Goal: Information Seeking & Learning: Understand process/instructions

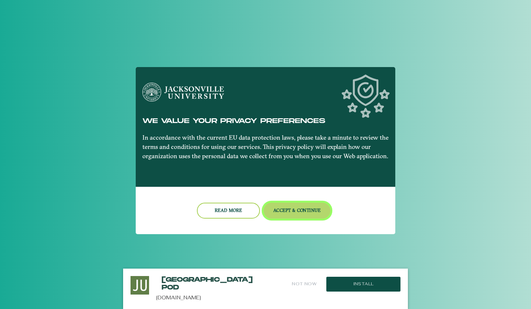
click at [286, 211] on button "Accept & Continue" at bounding box center [297, 211] width 67 height 16
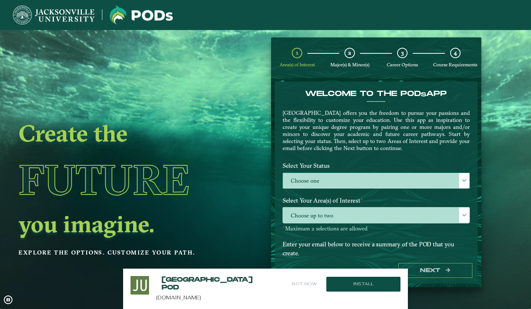
click at [317, 173] on label "Choose one" at bounding box center [376, 181] width 187 height 16
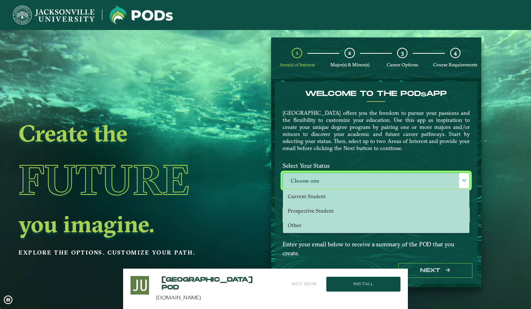
scroll to position [4, 32]
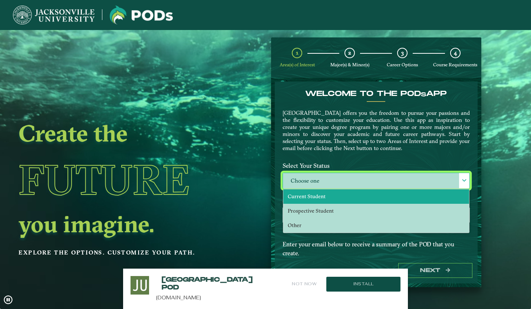
click at [320, 198] on span "Current Student" at bounding box center [307, 196] width 38 height 7
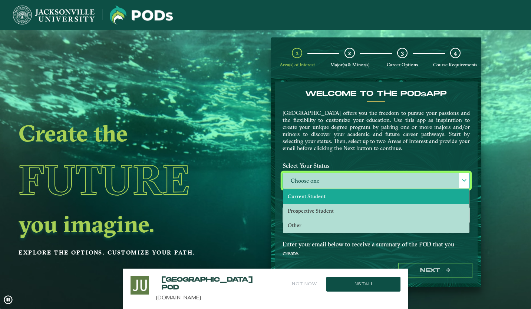
select select "[object Object]"
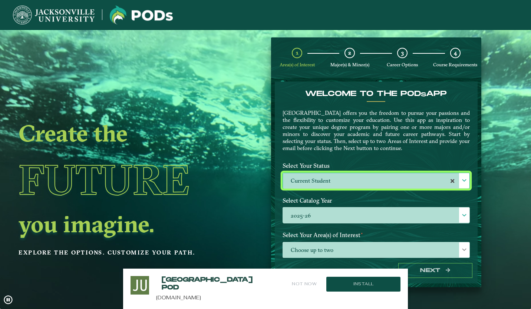
click at [331, 223] on div "Select Catalog Year 2025-26 2025-26" at bounding box center [376, 211] width 198 height 35
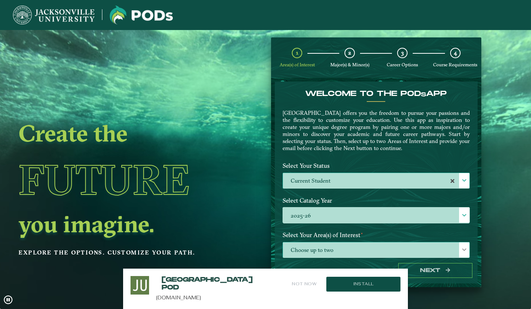
click at [368, 246] on span "Choose up to two" at bounding box center [376, 251] width 187 height 16
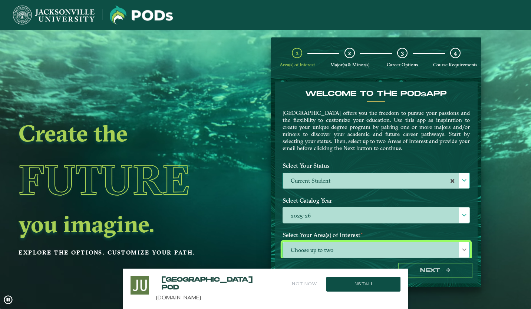
click at [338, 249] on span "Choose up to two" at bounding box center [376, 251] width 187 height 16
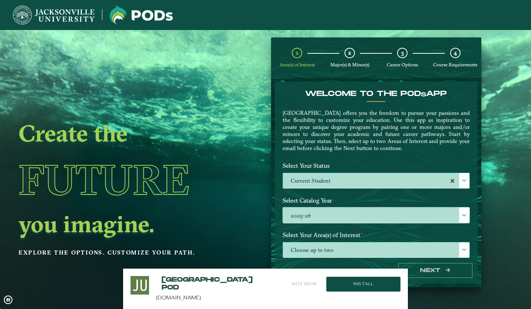
click at [356, 251] on span "Choose up to two" at bounding box center [376, 251] width 187 height 16
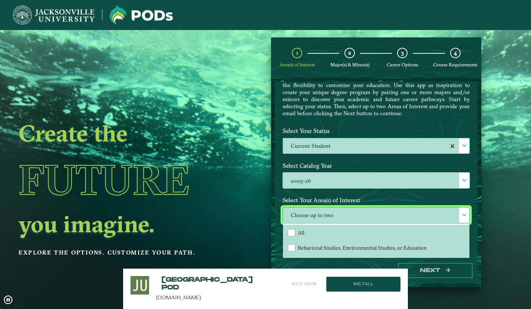
scroll to position [35, 0]
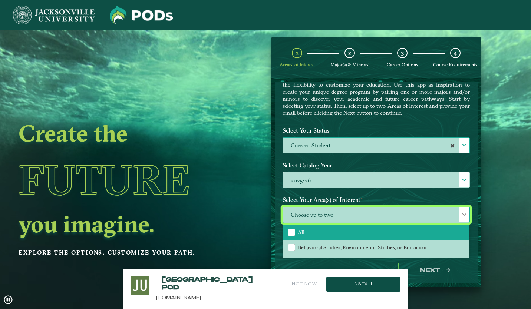
click at [347, 232] on li "All" at bounding box center [376, 233] width 186 height 16
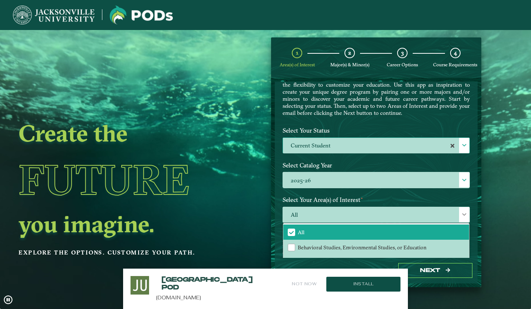
click at [435, 263] on div "Next" at bounding box center [376, 271] width 203 height 26
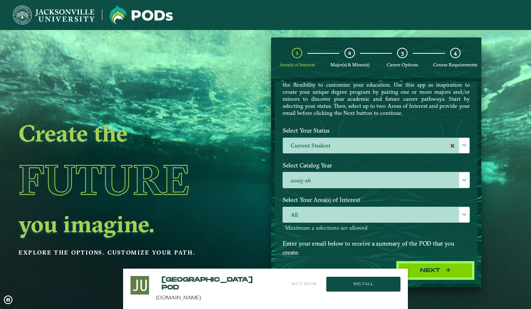
click at [435, 265] on button "Next" at bounding box center [435, 270] width 74 height 15
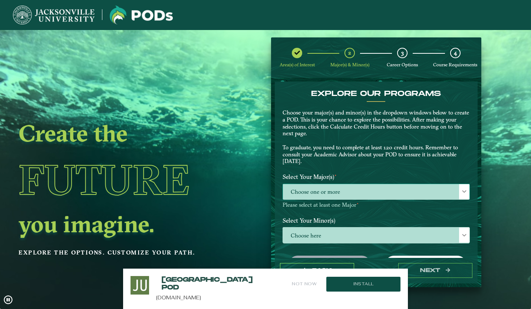
click at [350, 195] on span "Choose one or more" at bounding box center [376, 192] width 187 height 16
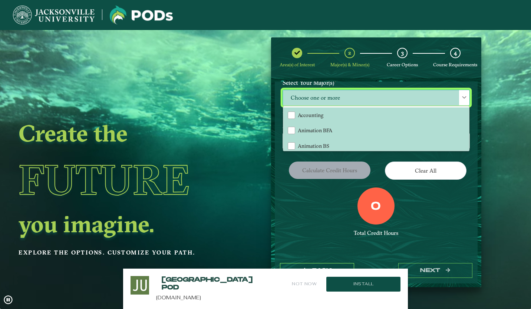
scroll to position [11, 0]
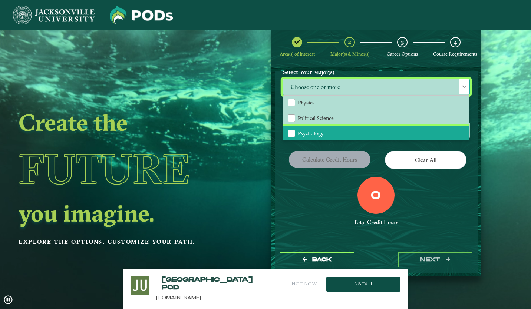
click at [342, 126] on li "Psychology" at bounding box center [376, 134] width 186 height 16
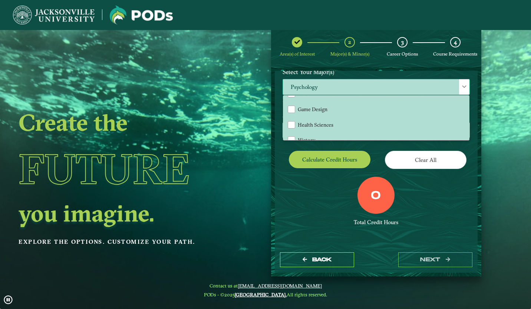
scroll to position [398, 0]
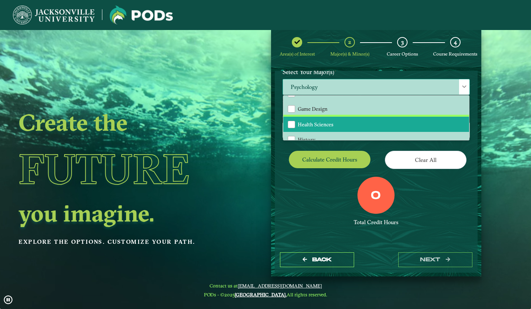
click at [344, 119] on li "Health Sciences" at bounding box center [376, 125] width 186 height 16
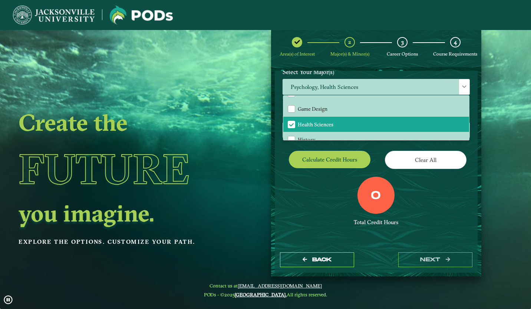
click at [423, 180] on div "0 Total Credit Hours" at bounding box center [376, 208] width 198 height 63
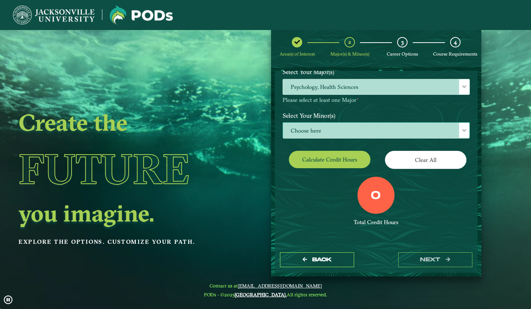
click at [371, 131] on span "Choose here" at bounding box center [376, 131] width 187 height 16
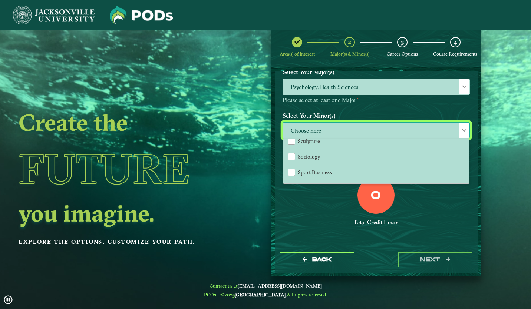
scroll to position [702, 0]
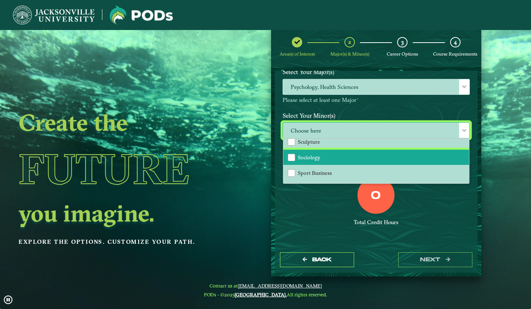
click at [366, 150] on li "Sociology" at bounding box center [376, 158] width 186 height 16
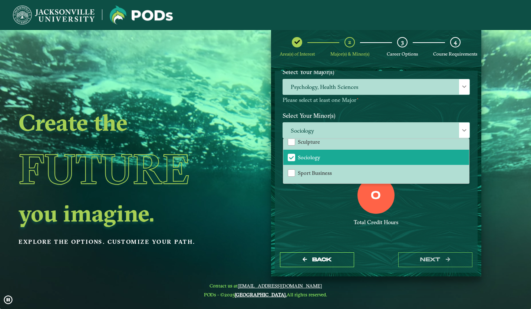
click at [440, 219] on div "Total Credit Hours" at bounding box center [376, 222] width 187 height 7
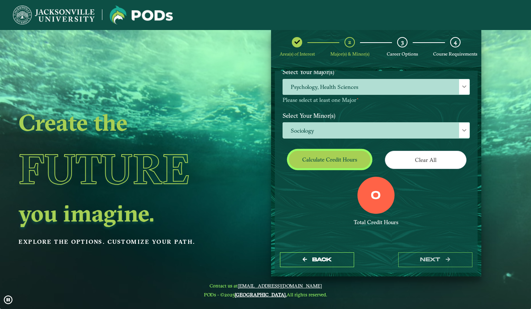
click at [345, 161] on button "Calculate credit hours" at bounding box center [330, 159] width 82 height 17
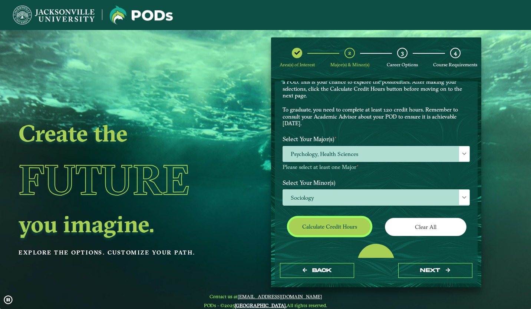
scroll to position [31, 0]
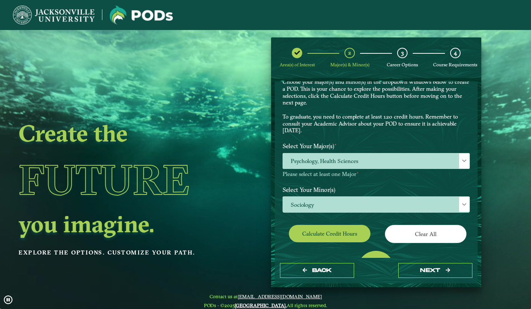
click at [358, 172] on sup "⋆" at bounding box center [357, 172] width 3 height 5
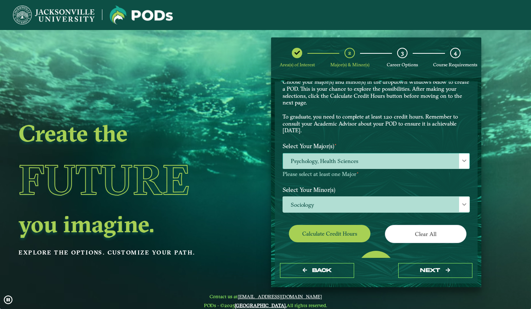
click at [355, 167] on span "Psychology, Health Sciences" at bounding box center [376, 162] width 187 height 16
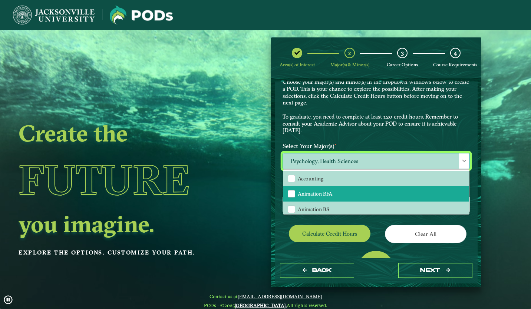
scroll to position [0, 0]
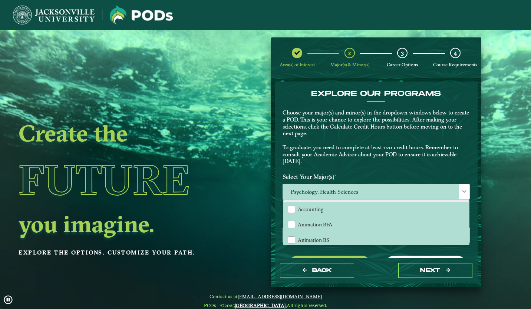
click at [488, 145] on ngx-dashboard "Create the Future you imagine. Explore the options. Customize your path. Area(s…" at bounding box center [265, 162] width 531 height 250
